Goal: Task Accomplishment & Management: Manage account settings

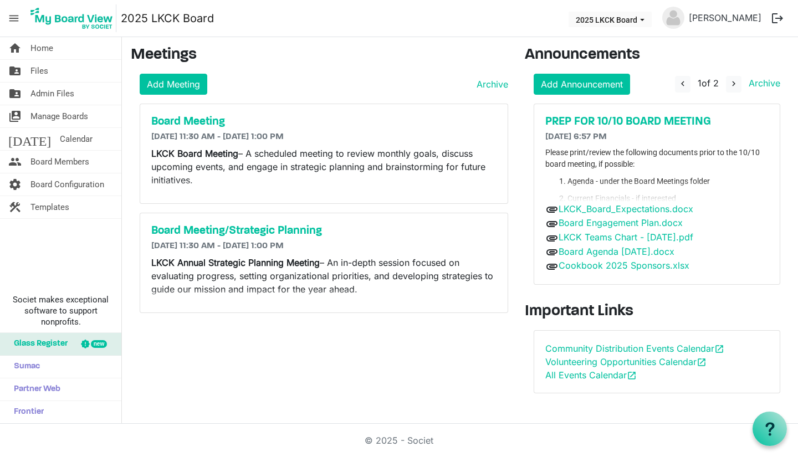
drag, startPoint x: 0, startPoint y: 0, endPoint x: 48, endPoint y: 76, distance: 90.4
click at [48, 76] on link "folder_shared Files" at bounding box center [60, 71] width 121 height 22
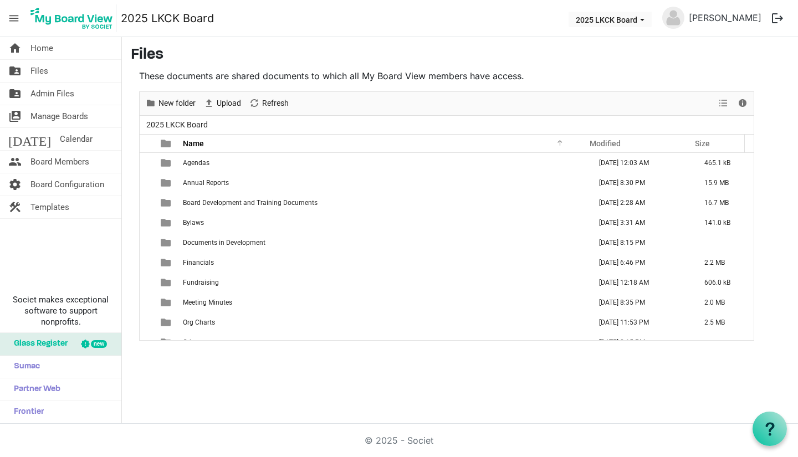
click at [188, 279] on span "Fundraising" at bounding box center [201, 283] width 36 height 8
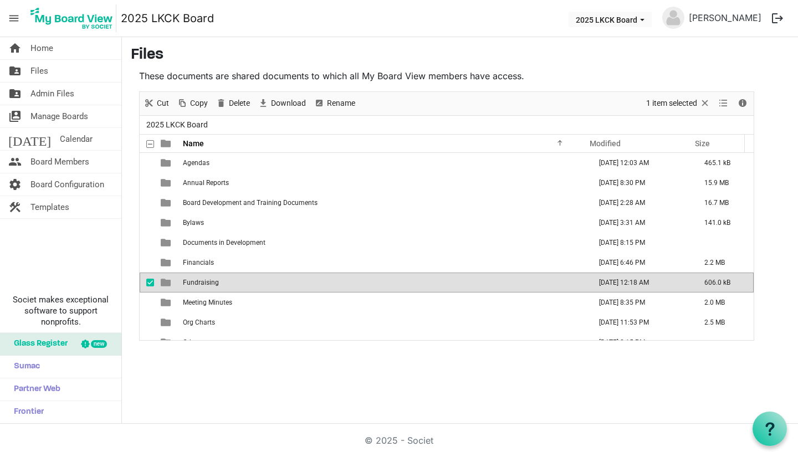
click at [188, 279] on span "Fundraising" at bounding box center [201, 283] width 36 height 8
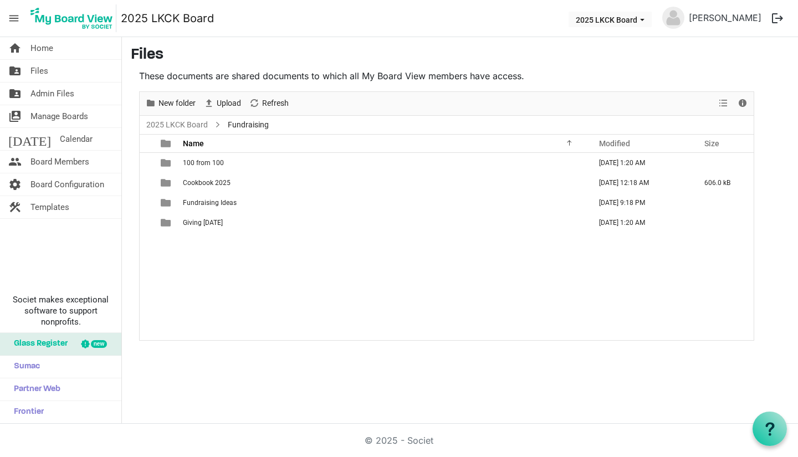
click at [198, 202] on span "Fundraising Ideas" at bounding box center [210, 203] width 54 height 8
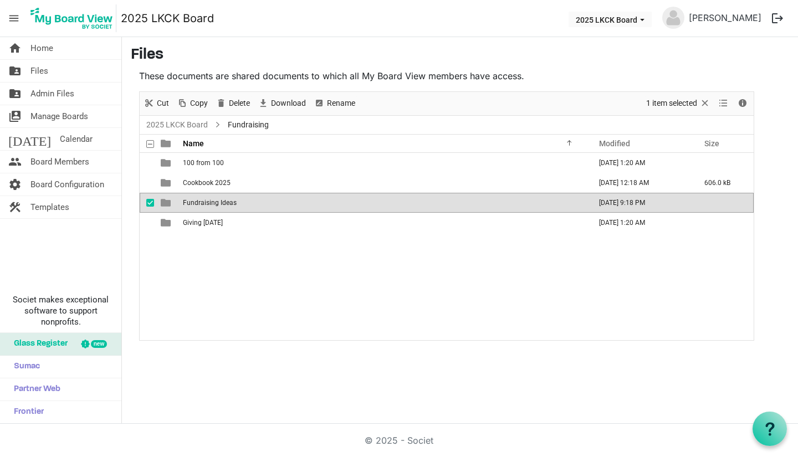
click at [198, 202] on span "Fundraising Ideas" at bounding box center [210, 203] width 54 height 8
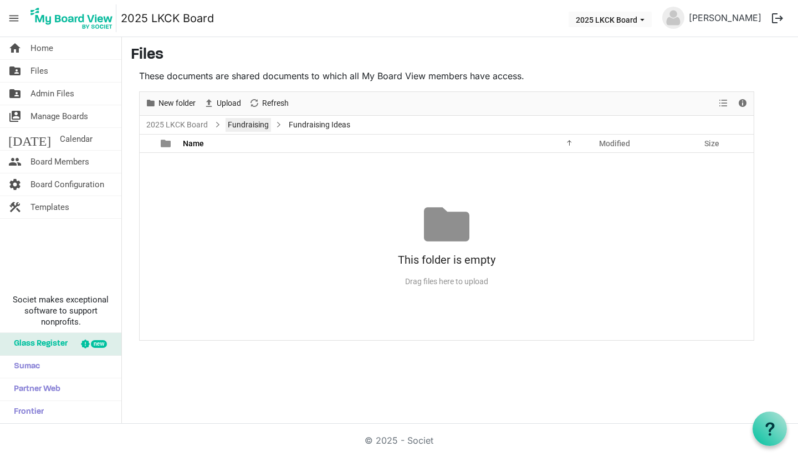
click at [241, 127] on link "Fundraising" at bounding box center [248, 125] width 45 height 14
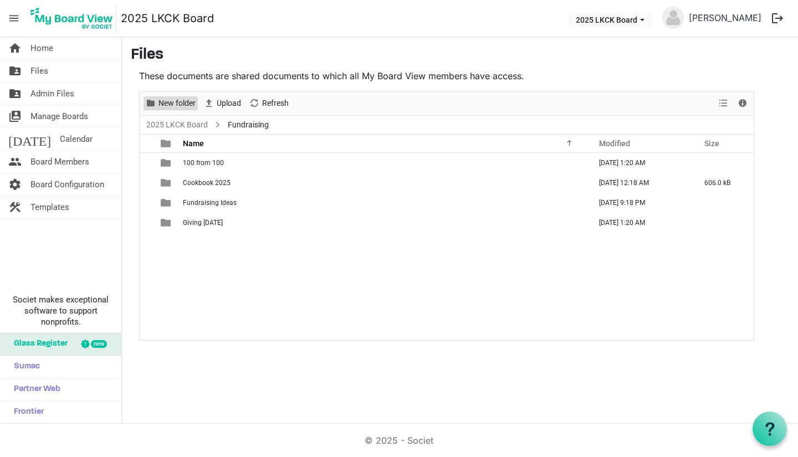
click at [168, 98] on span "New folder" at bounding box center [176, 103] width 39 height 14
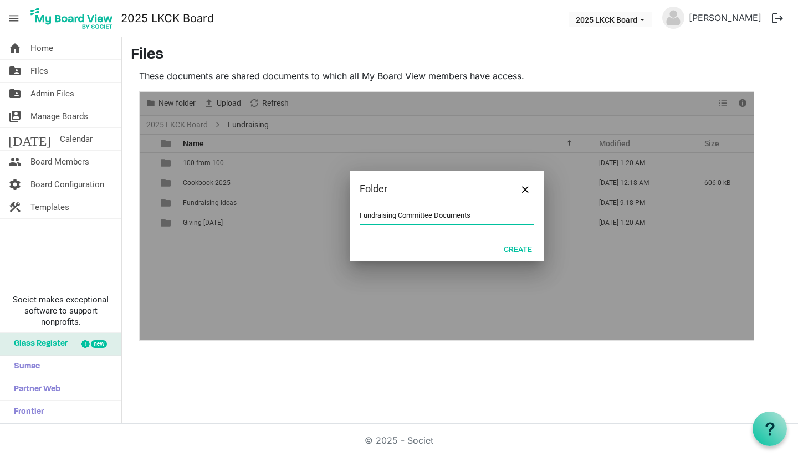
type input "Fundraising Committee Documents"
click at [520, 253] on button "Create" at bounding box center [518, 249] width 43 height 16
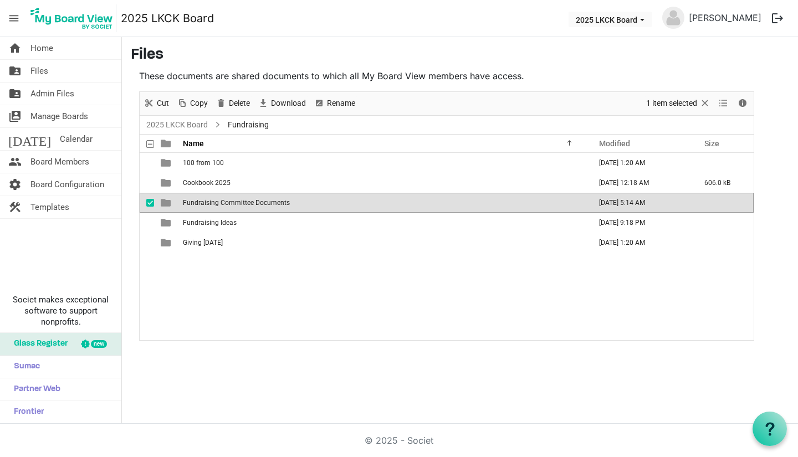
click at [253, 200] on span "Fundraising Committee Documents" at bounding box center [236, 203] width 107 height 8
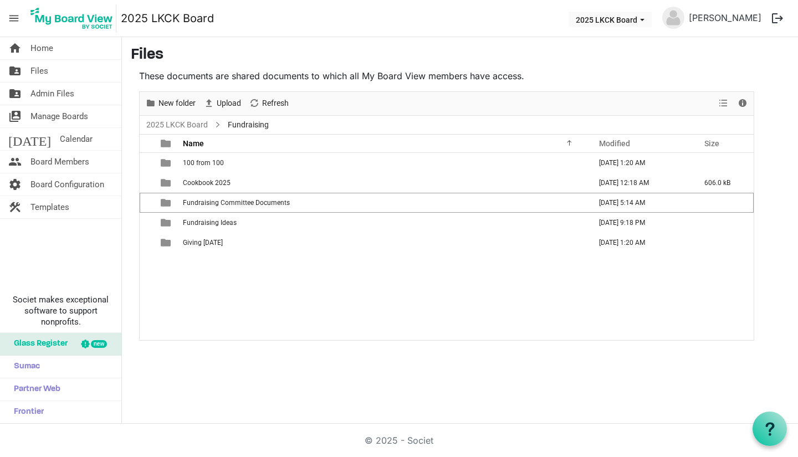
click at [253, 200] on span "Fundraising Committee Documents" at bounding box center [236, 203] width 107 height 8
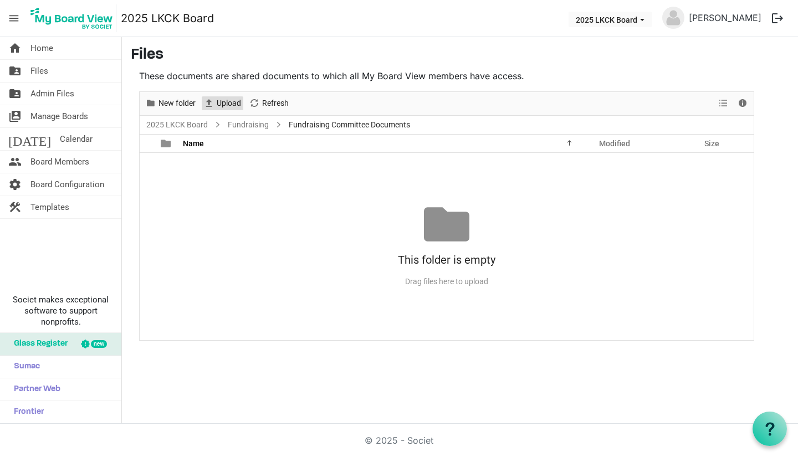
click at [230, 106] on span "Upload" at bounding box center [229, 103] width 27 height 14
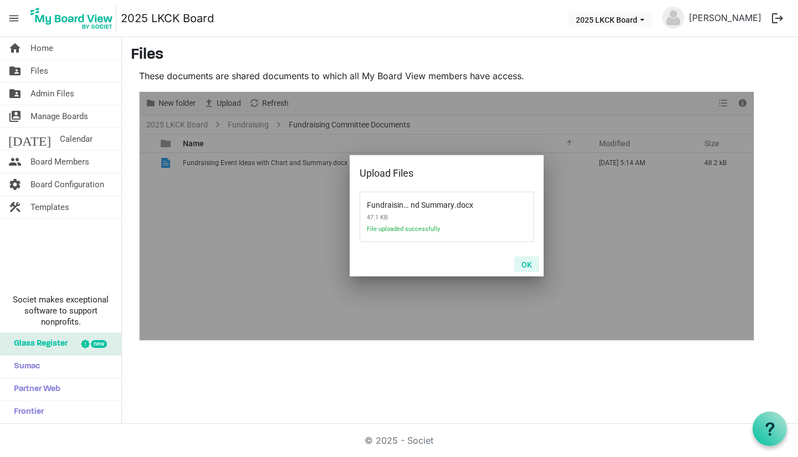
click at [529, 268] on button "OK" at bounding box center [526, 265] width 25 height 16
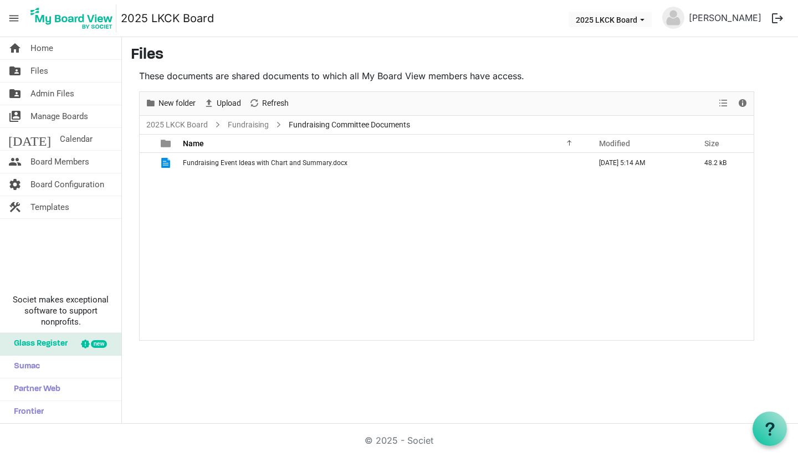
click at [306, 127] on span "Fundraising Committee Documents" at bounding box center [350, 125] width 126 height 14
click at [233, 105] on span "Upload" at bounding box center [229, 103] width 27 height 14
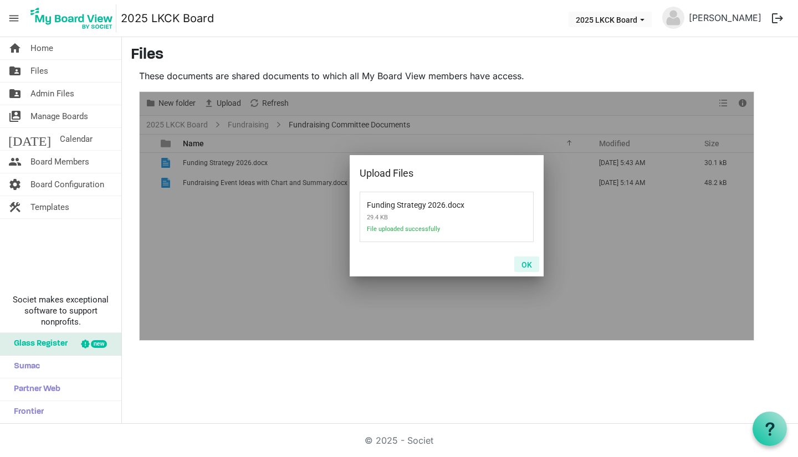
click at [528, 268] on button "OK" at bounding box center [526, 265] width 25 height 16
